Goal: Information Seeking & Learning: Learn about a topic

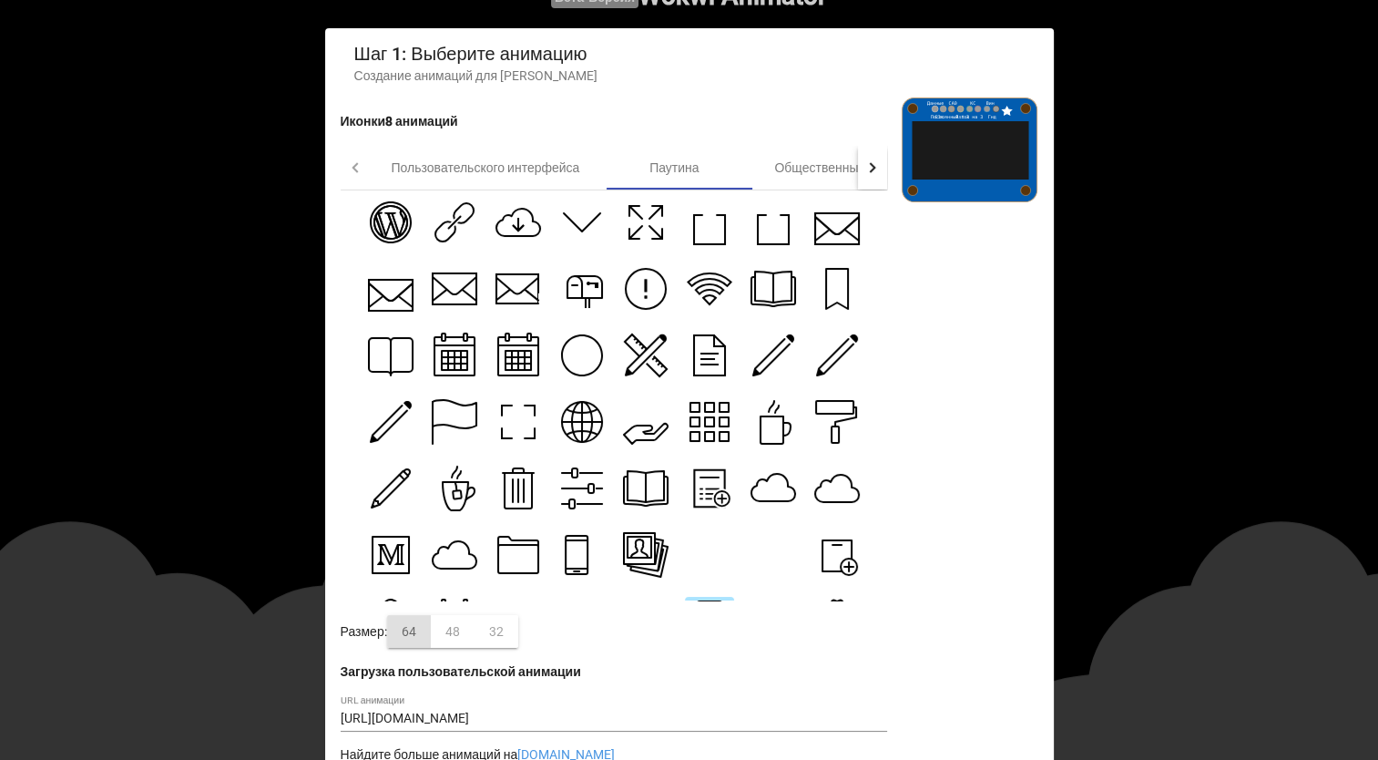
scroll to position [263, 0]
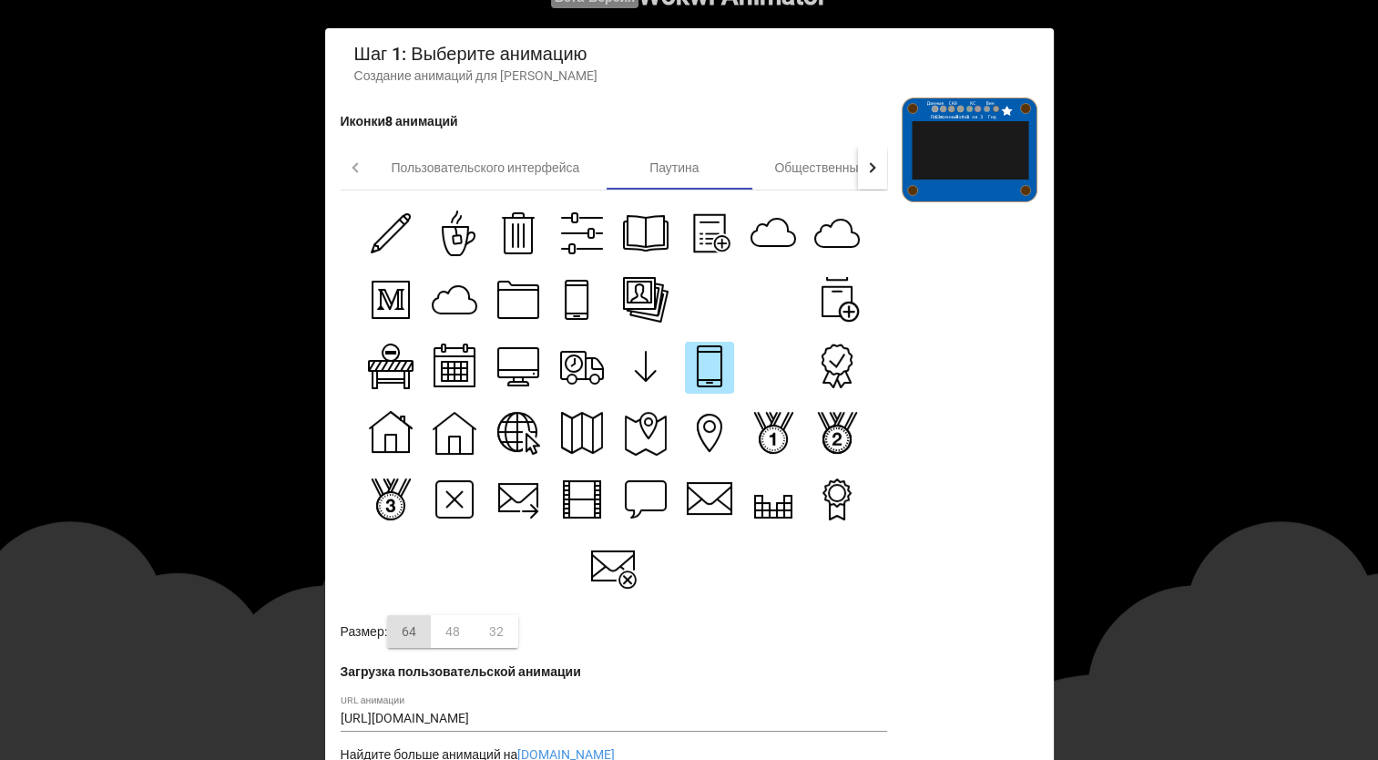
click at [839, 298] on icon at bounding box center [837, 300] width 29 height 29
click at [766, 293] on icon at bounding box center [774, 300] width 46 height 46
click at [828, 367] on icon at bounding box center [837, 360] width 40 height 40
click at [843, 445] on icon at bounding box center [837, 433] width 46 height 46
click at [626, 578] on icon at bounding box center [614, 566] width 46 height 46
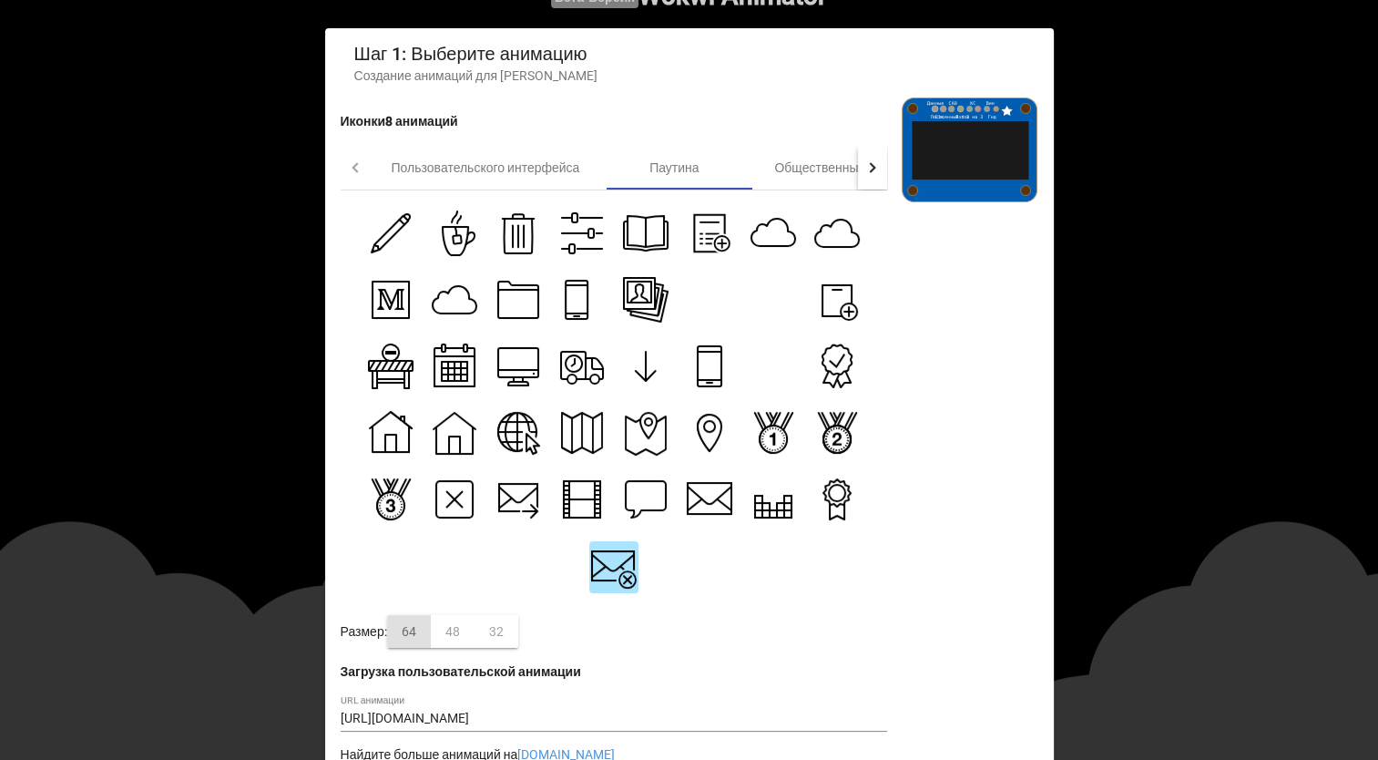
click at [517, 217] on icon at bounding box center [519, 233] width 46 height 46
type input "[URL][DOMAIN_NAME]"
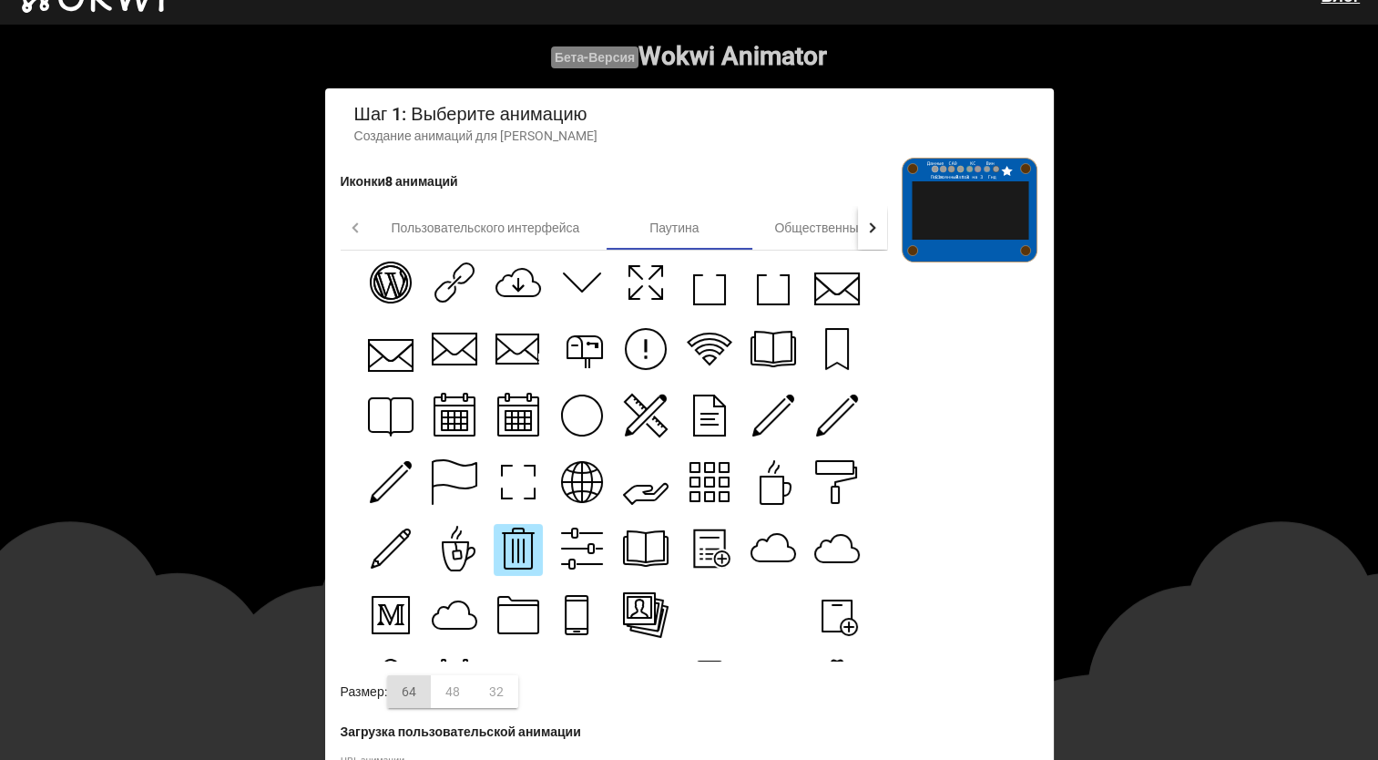
scroll to position [0, 0]
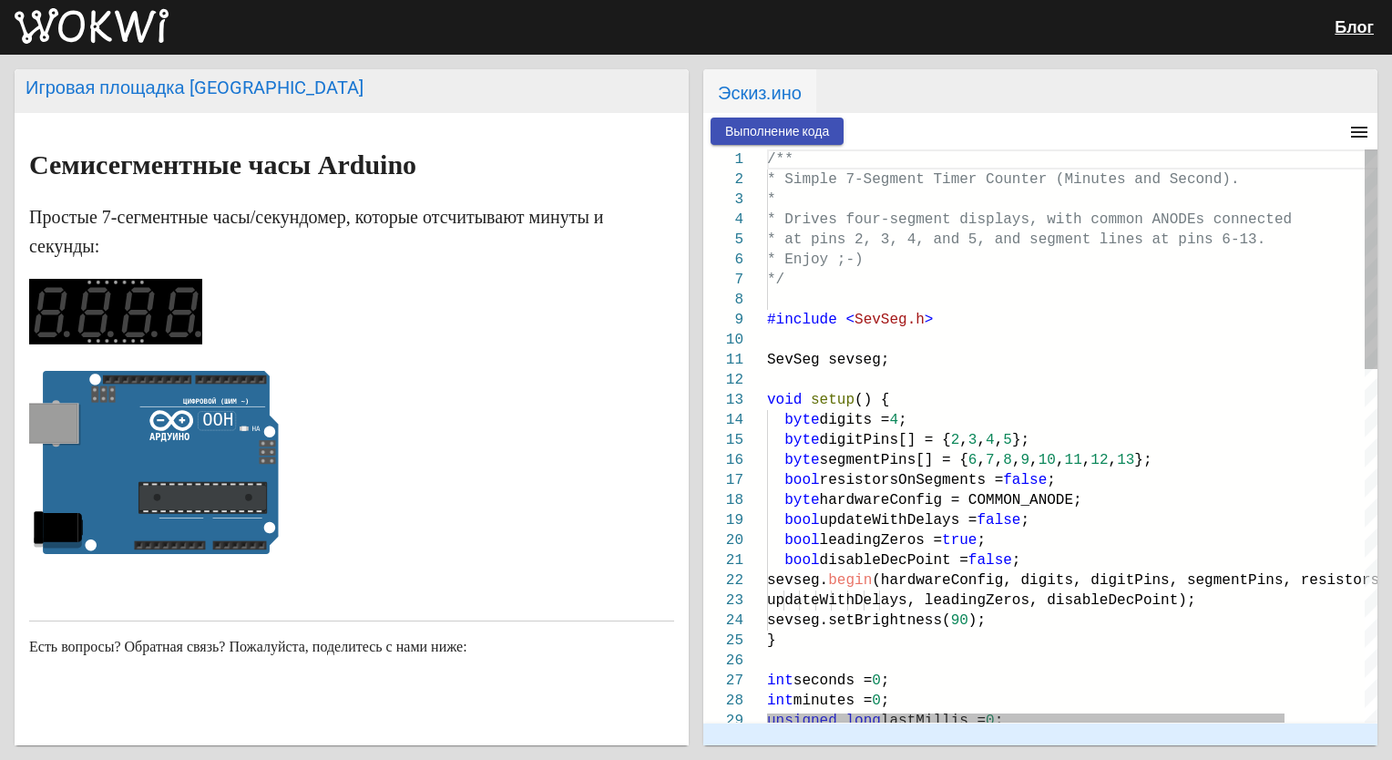
click at [898, 424] on span "4" at bounding box center [893, 420] width 9 height 16
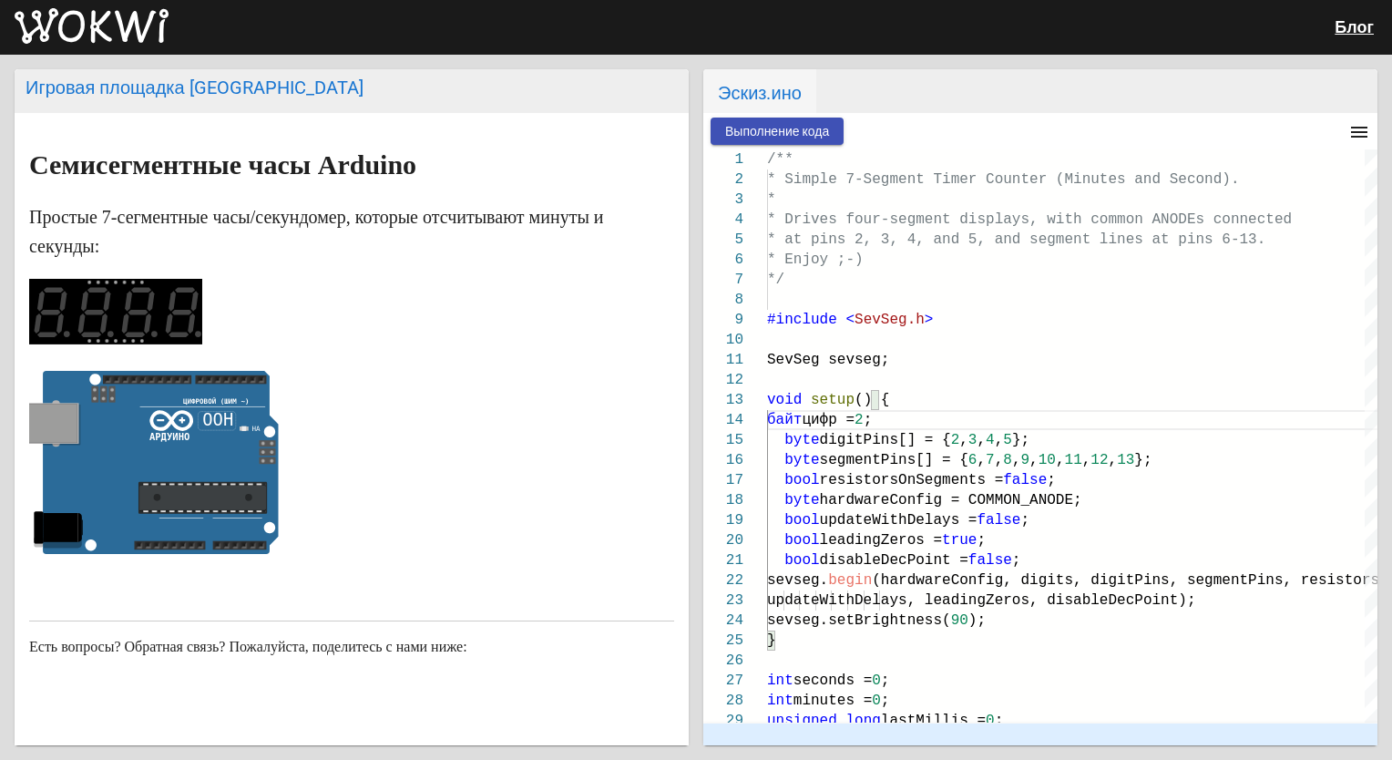
type textarea "SevSeg sevseg; void setup() { byte digits = 2; byte digitPins[] = {2, 3, 4, 5};…"
click at [540, 367] on markdown "Семисегментные часы Arduino Простые 7-сегментные часы/секундомер, которые отсчи…" at bounding box center [351, 356] width 645 height 412
click at [834, 129] on button "Выполнение кода" at bounding box center [777, 131] width 133 height 27
click at [818, 141] on button "Выполнение кода" at bounding box center [777, 131] width 133 height 27
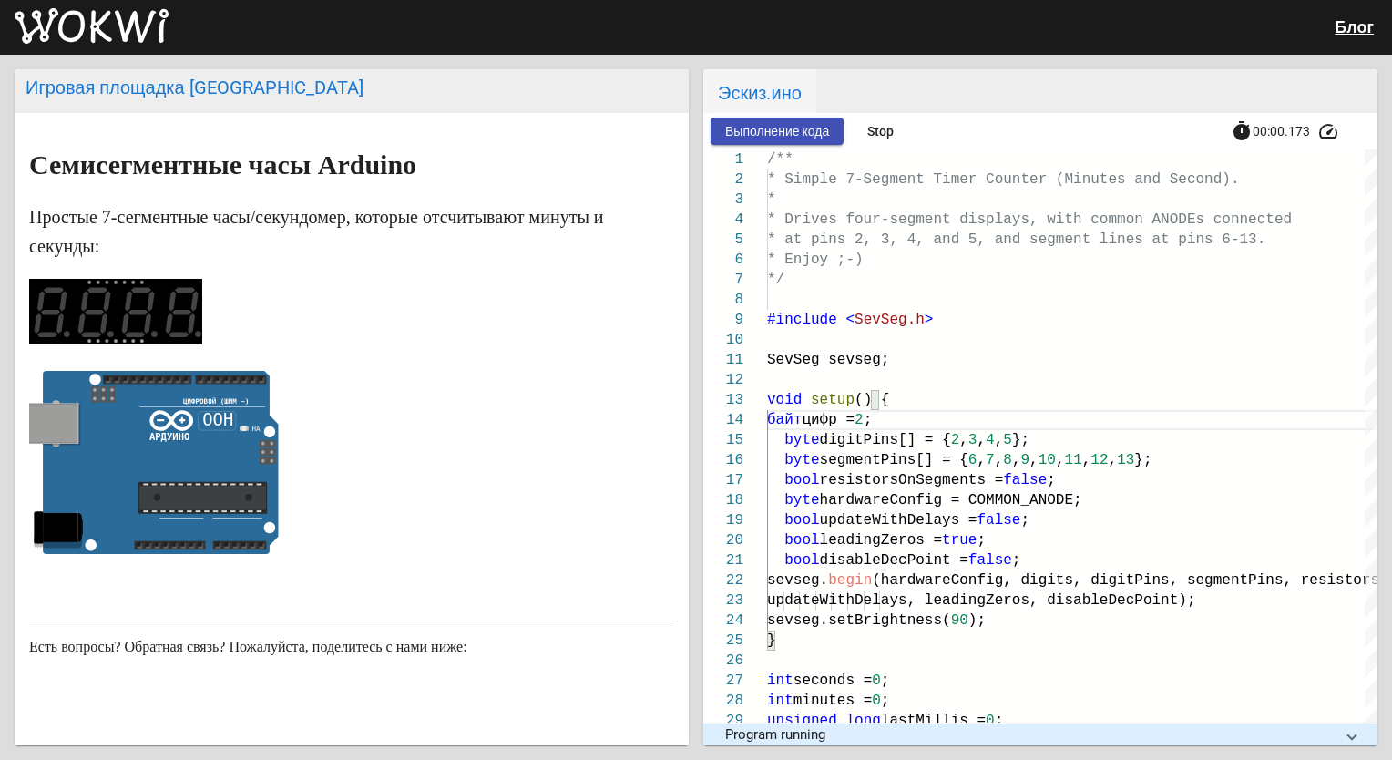
click at [235, 392] on icon at bounding box center [161, 463] width 236 height 184
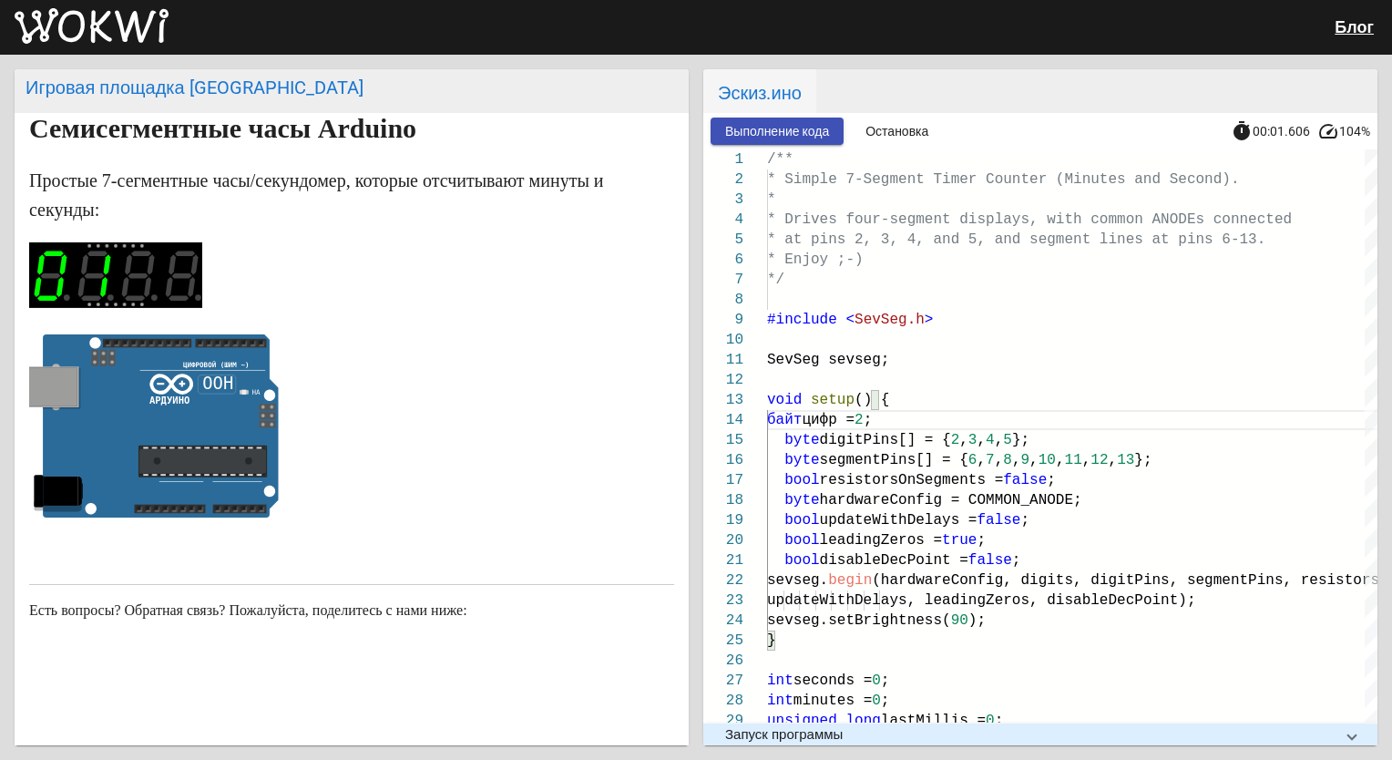
scroll to position [0, 0]
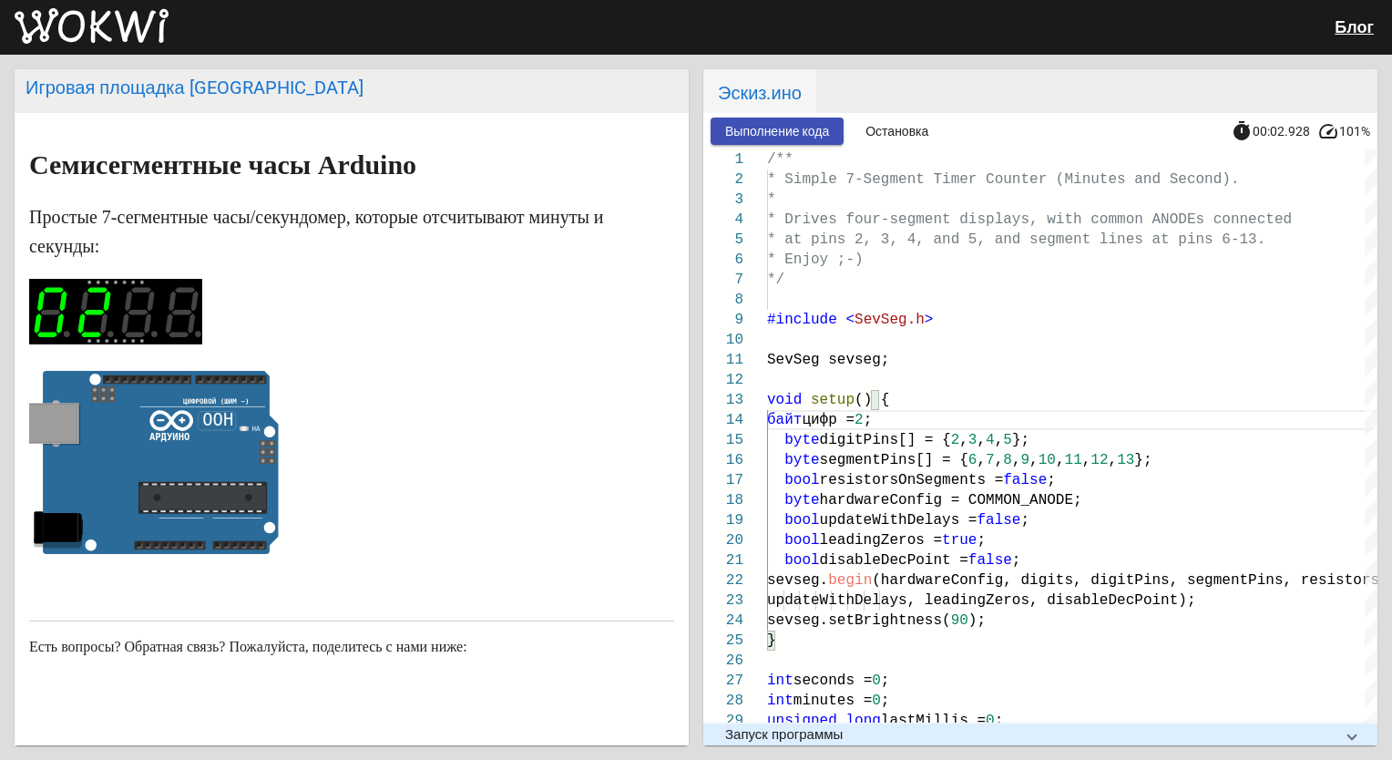
click at [146, 304] on rect at bounding box center [115, 312] width 173 height 66
click at [896, 128] on span "Остановка" at bounding box center [896, 131] width 63 height 15
